Goal: Task Accomplishment & Management: Manage account settings

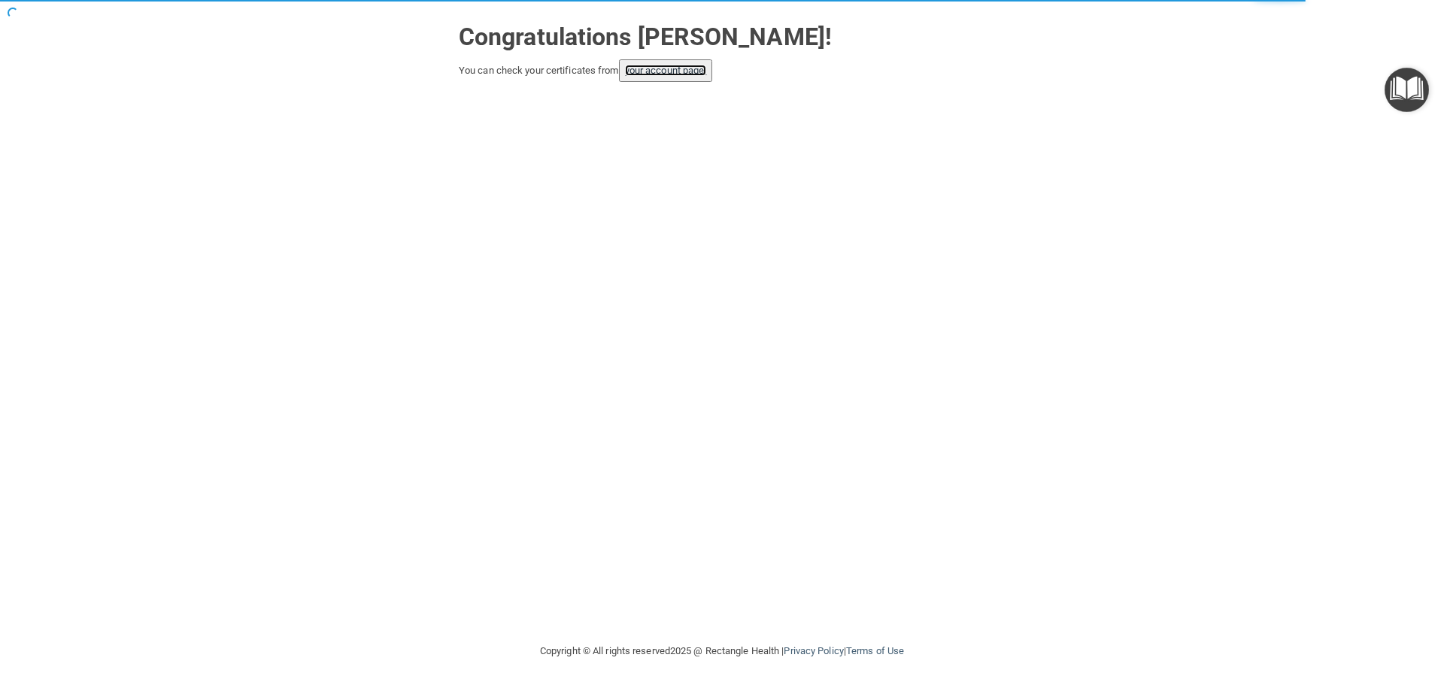
click at [669, 71] on link "your account page!" at bounding box center [666, 70] width 82 height 11
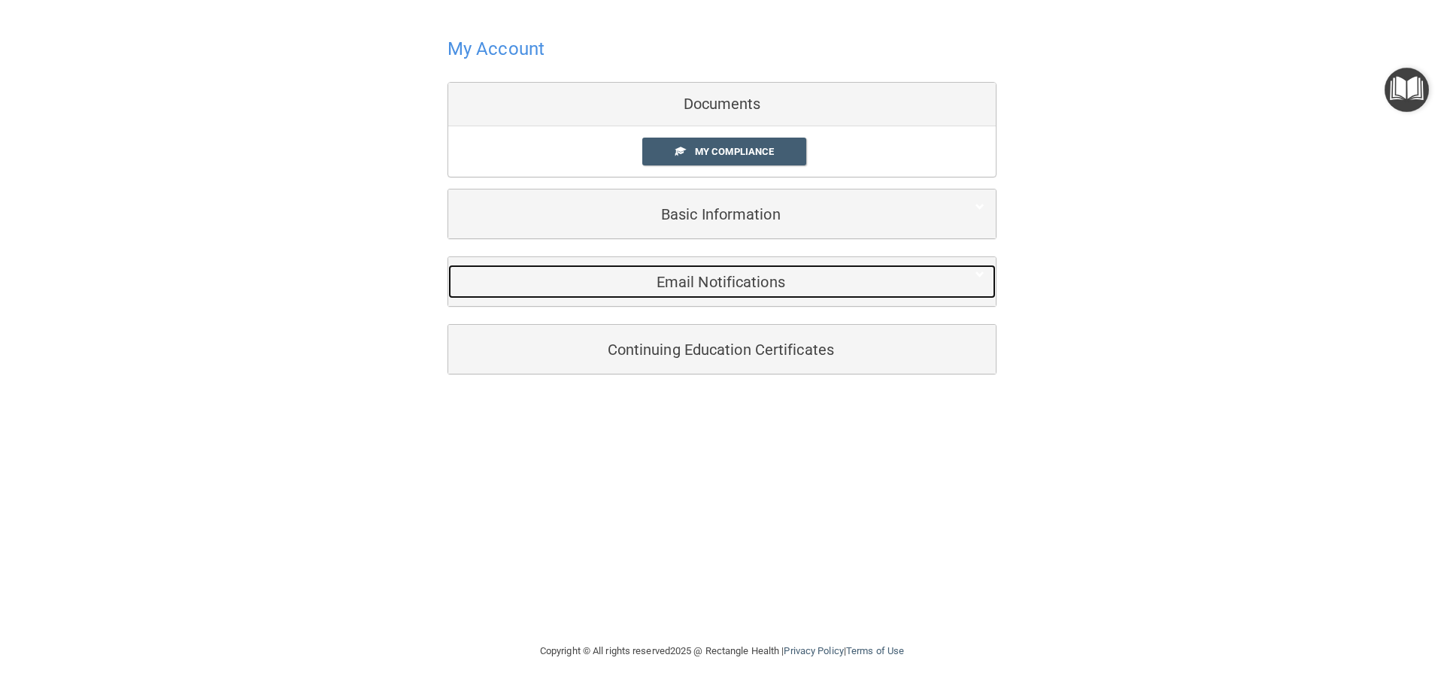
click at [677, 283] on h5 "Email Notifications" at bounding box center [698, 282] width 479 height 17
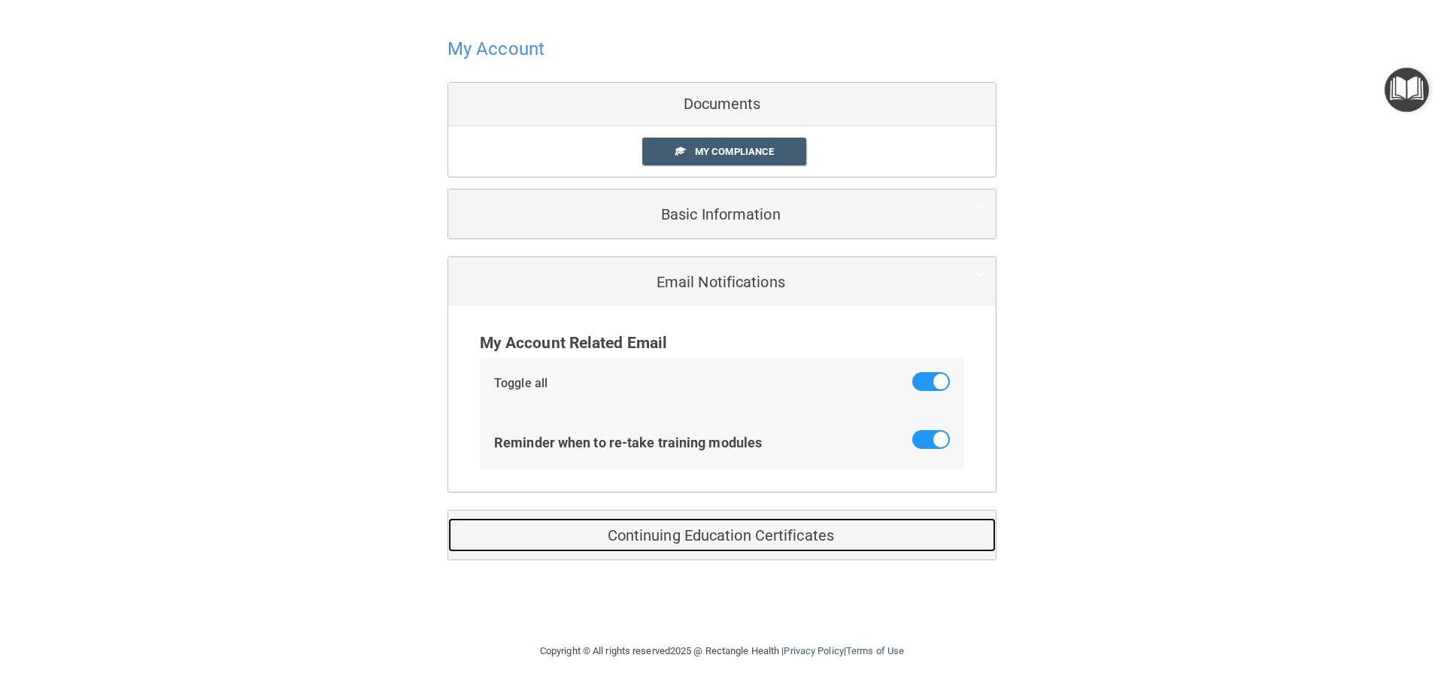
click at [647, 542] on div "Continuing Education Certificates" at bounding box center [699, 535] width 502 height 34
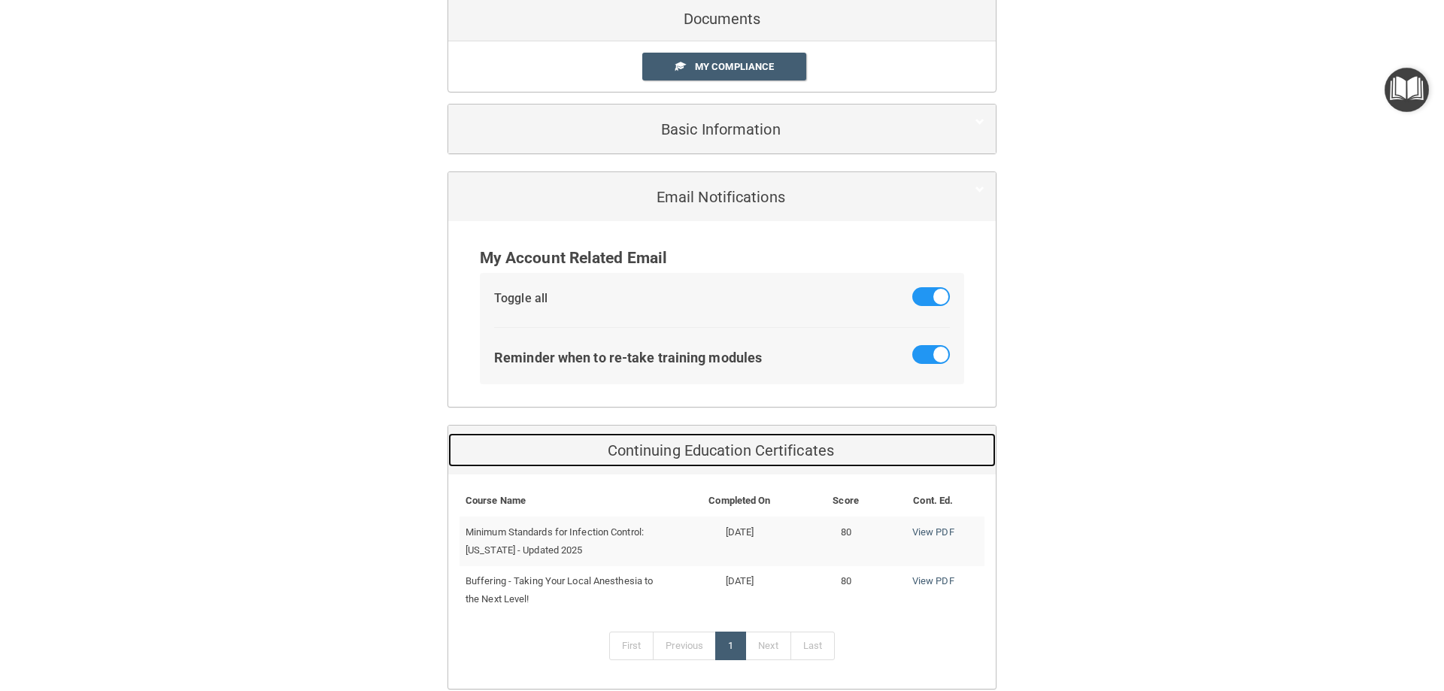
scroll to position [161, 0]
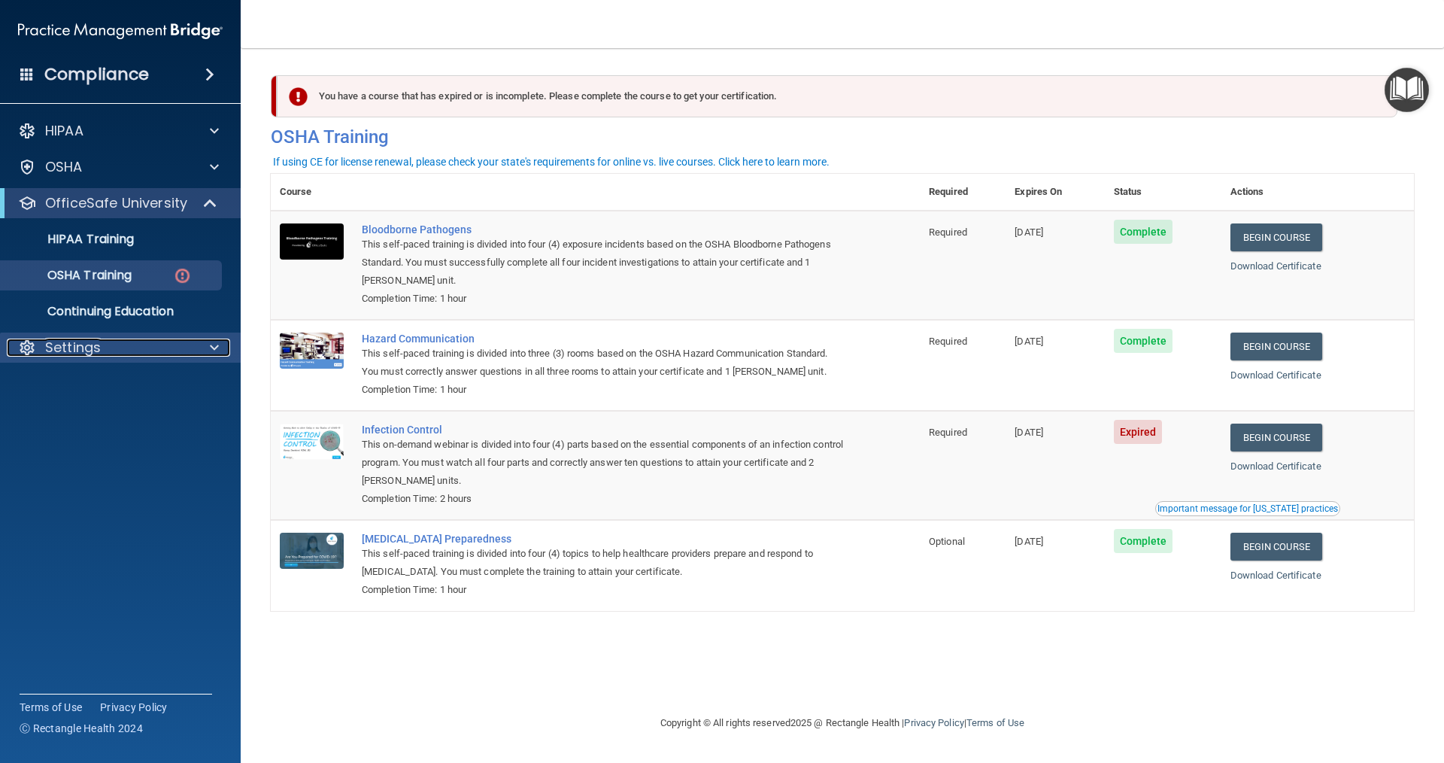
click at [83, 354] on p "Settings" at bounding box center [73, 347] width 56 height 18
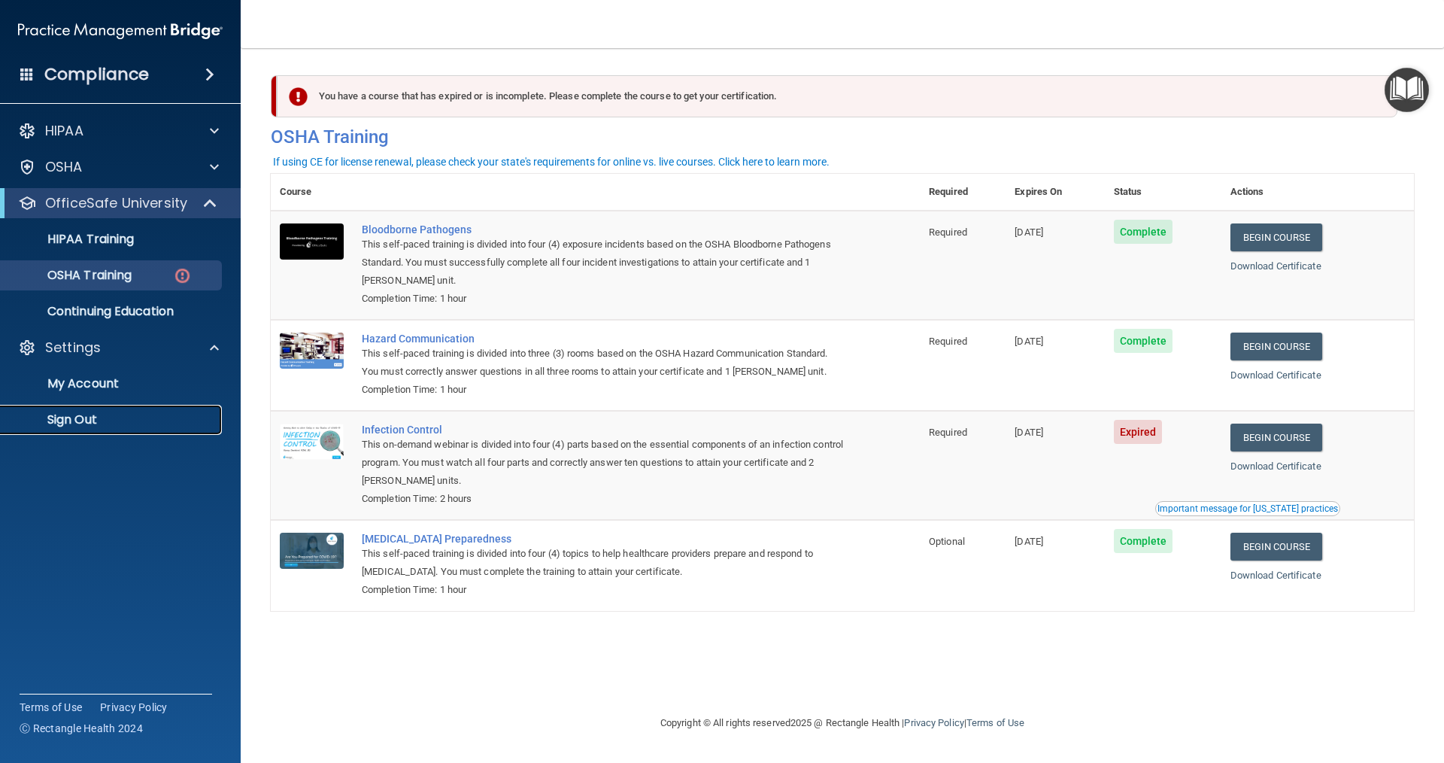
click at [86, 416] on p "Sign Out" at bounding box center [112, 419] width 205 height 15
